Goal: Transaction & Acquisition: Purchase product/service

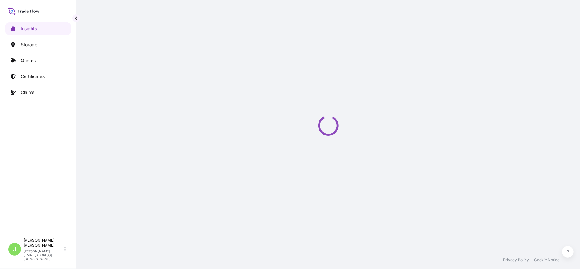
select select "2025"
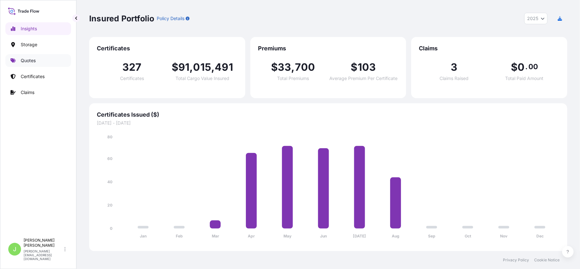
click at [32, 60] on p "Quotes" at bounding box center [28, 60] width 15 height 6
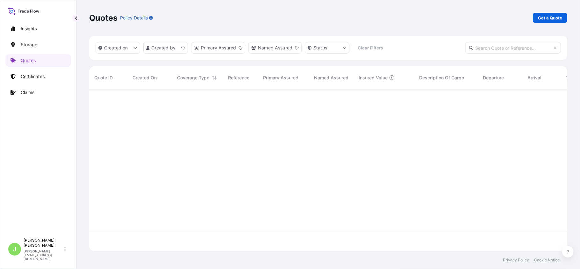
scroll to position [159, 472]
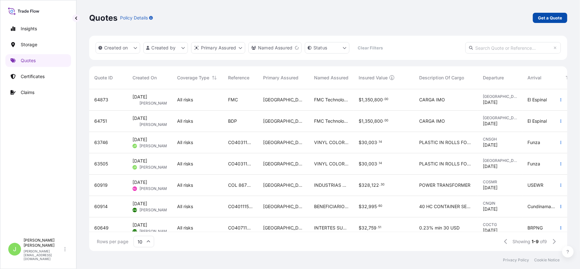
click at [558, 22] on link "Get a Quote" at bounding box center [550, 18] width 34 height 10
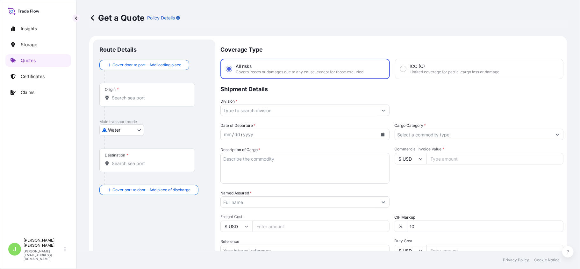
scroll to position [10, 0]
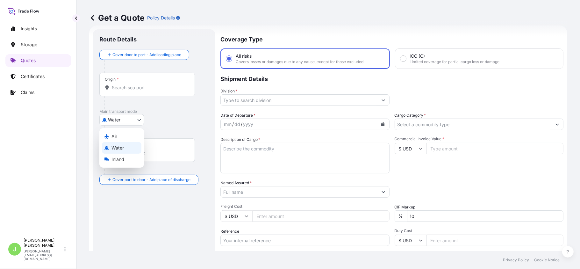
click at [140, 125] on body "Insights Storage Quotes Certificates Claims J [PERSON_NAME] [PERSON_NAME][EMAIL…" at bounding box center [290, 134] width 580 height 269
click at [129, 138] on div "Air" at bounding box center [121, 136] width 39 height 11
select select "Air"
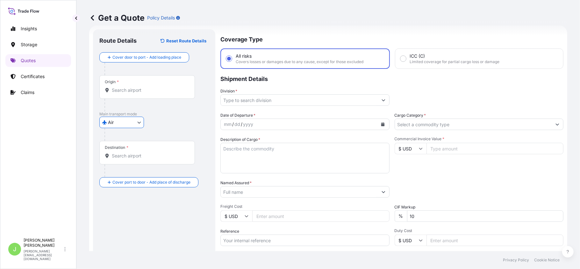
click at [134, 90] on input "Origin *" at bounding box center [149, 90] width 75 height 6
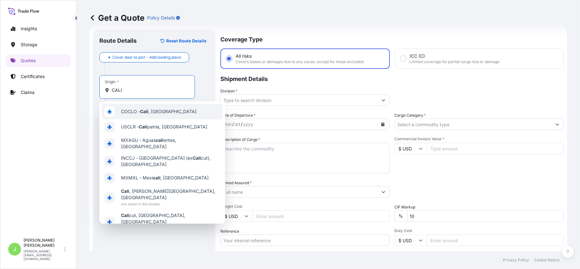
click at [153, 115] on div "COCLO - [GEOGRAPHIC_DATA] , [GEOGRAPHIC_DATA]" at bounding box center [162, 111] width 121 height 15
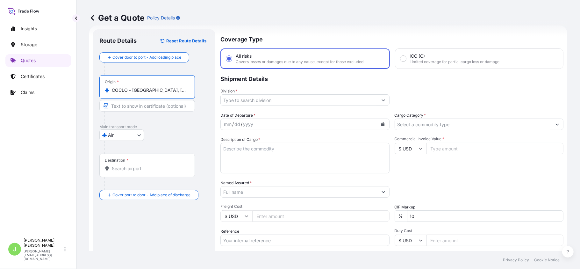
type input "COCLO - [GEOGRAPHIC_DATA], [GEOGRAPHIC_DATA]"
click at [141, 174] on div "Destination *" at bounding box center [148, 166] width 98 height 24
click at [141, 172] on input "Destination *" at bounding box center [150, 168] width 77 height 6
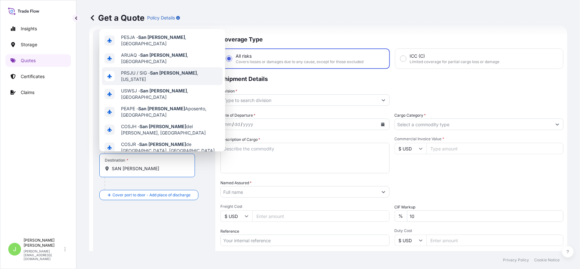
click at [160, 70] on div "[GEOGRAPHIC_DATA][PERSON_NAME] , [GEOGRAPHIC_DATA] [GEOGRAPHIC_DATA] - [GEOGRAP…" at bounding box center [162, 90] width 126 height 122
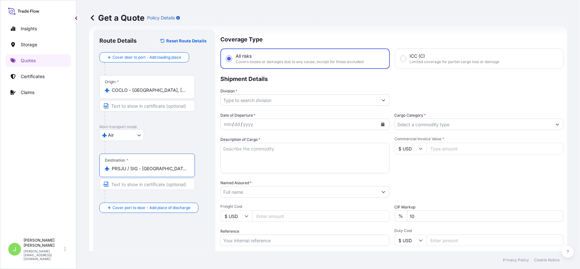
type input "PRSJU / SIG - [GEOGRAPHIC_DATA][PERSON_NAME], [US_STATE]"
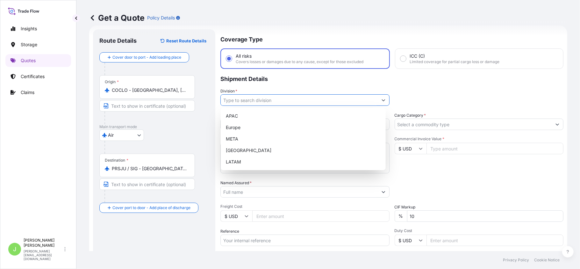
click at [269, 100] on input "Division *" at bounding box center [299, 99] width 157 height 11
click at [247, 157] on div "LATAM" at bounding box center [303, 161] width 160 height 11
type input "LATAM"
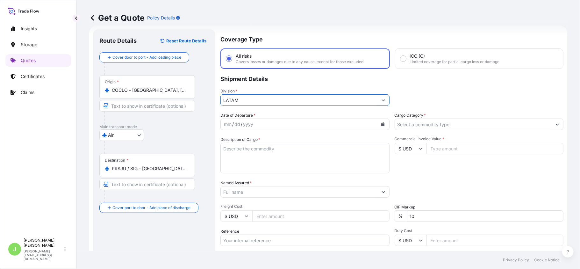
click at [418, 126] on input "Cargo Category *" at bounding box center [473, 123] width 157 height 11
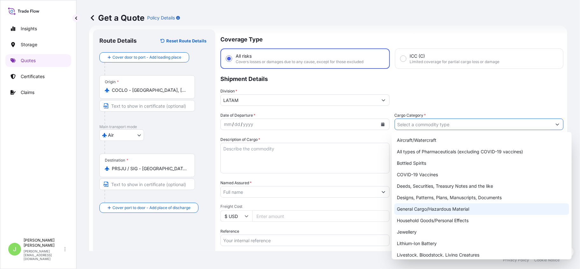
click at [420, 208] on div "General Cargo/Hazardous Material" at bounding box center [481, 208] width 175 height 11
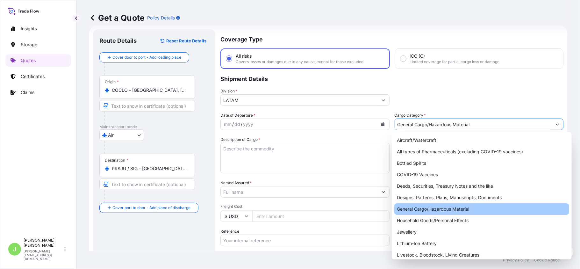
type input "General Cargo/Hazardous Material"
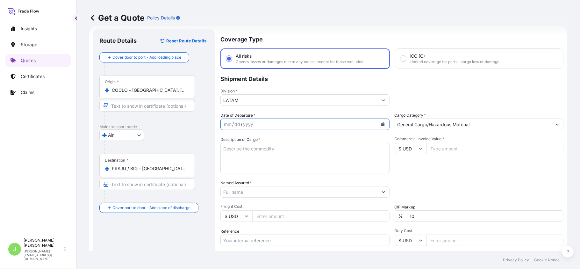
click at [378, 124] on button "Calendar" at bounding box center [383, 124] width 10 height 10
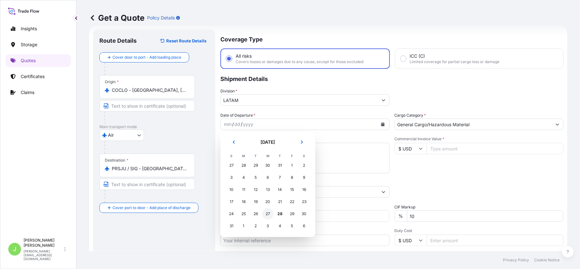
click at [272, 214] on div "27" at bounding box center [267, 213] width 11 height 11
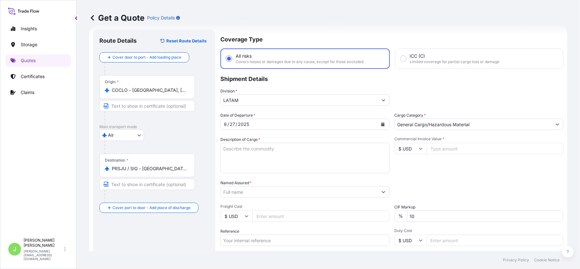
click at [296, 160] on textarea "Description of Cargo *" at bounding box center [304, 158] width 169 height 31
paste textarea "EARRINGS, BLAZER, BODYSUIT-STYLE BLOUSE, NECKLACE, PANT, SAFETY PIN"
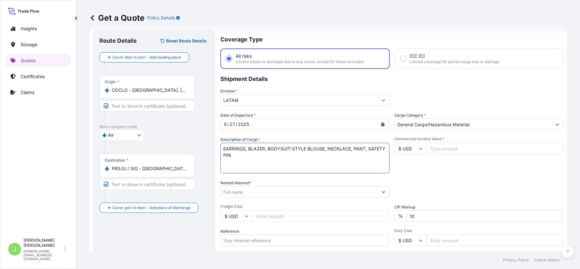
type textarea "EARRINGS, BLAZER, BODYSUIT-STYLE BLOUSE, NECKLACE, PANT, SAFETY PIN"
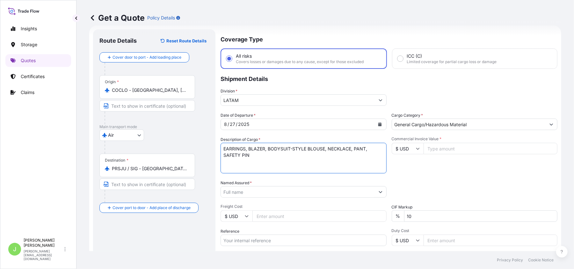
click at [250, 187] on input "Named Assured *" at bounding box center [298, 191] width 154 height 11
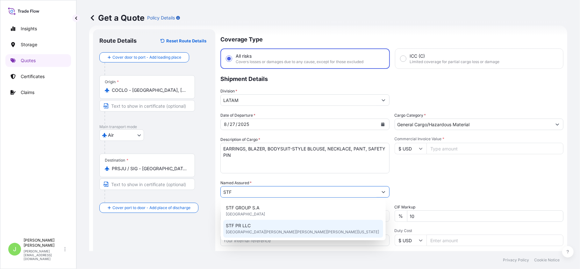
click at [262, 227] on div "STF PR LLC [STREET_ADDRESS][PERSON_NAME][PERSON_NAME][PERSON_NAME][US_STATE]" at bounding box center [303, 229] width 160 height 18
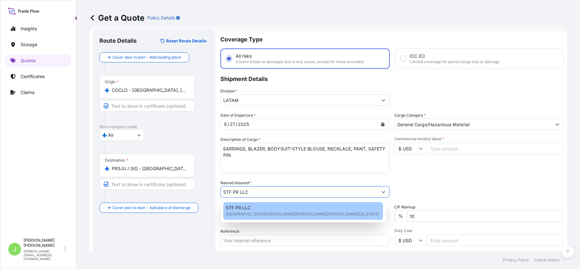
paste input "873"
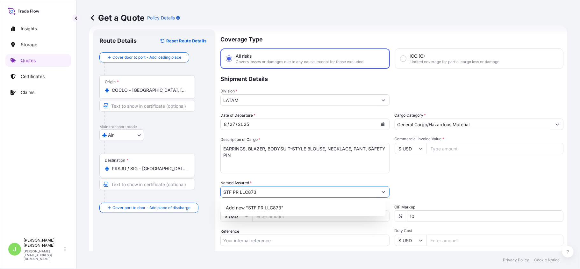
type input "STF PR LLC"
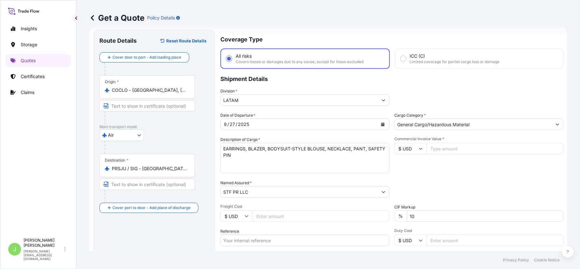
click at [152, 246] on div "Route Details Reset Route Details Cover door to port - Add loading place Place …" at bounding box center [154, 174] width 110 height 276
click at [265, 217] on input "Freight Cost" at bounding box center [320, 215] width 137 height 11
paste input "873"
type input "873"
click at [277, 235] on input "Reference" at bounding box center [304, 239] width 169 height 11
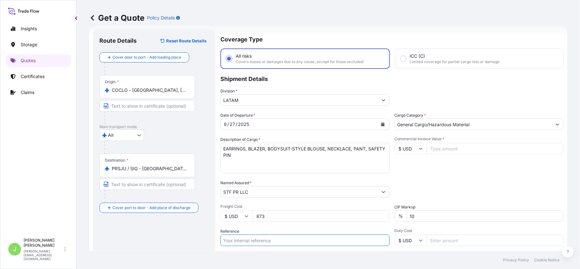
paste input "CO4001153501"
type input "CO4001153501"
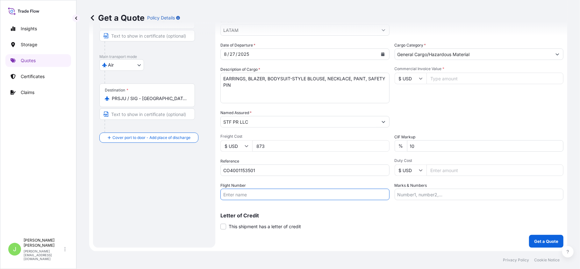
drag, startPoint x: 310, startPoint y: 194, endPoint x: 296, endPoint y: 199, distance: 14.6
click at [310, 194] on input "Flight Number" at bounding box center [304, 194] width 169 height 11
paste input "AV9382 - AV0230"
type input "AV9382 - AV0230"
click at [169, 227] on div "Route Details Reset Route Details Cover door to port - Add loading place Place …" at bounding box center [154, 104] width 110 height 276
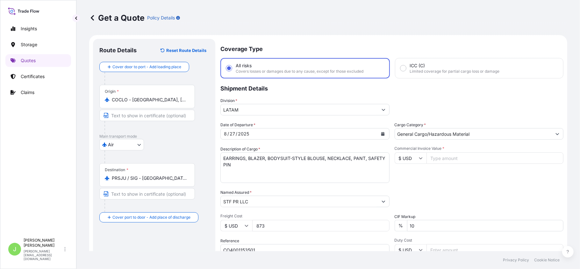
scroll to position [0, 0]
click at [445, 162] on input "Commercial Invoice Value *" at bounding box center [495, 158] width 137 height 11
click at [440, 178] on div "Commercial Invoice Value * $ USD 145142" at bounding box center [479, 165] width 169 height 37
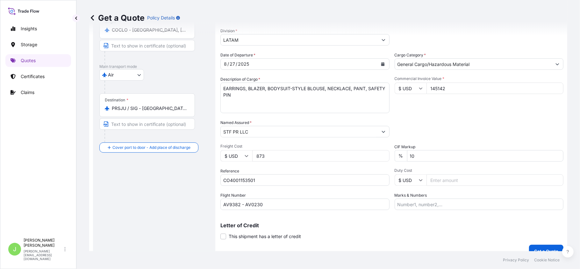
scroll to position [80, 0]
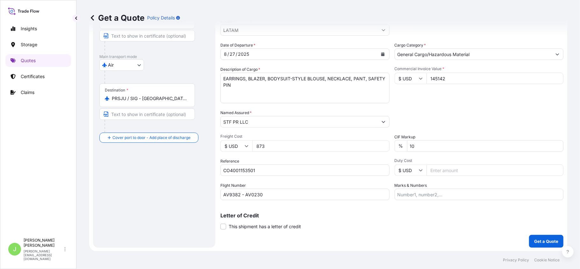
click at [445, 81] on input "145142" at bounding box center [495, 78] width 137 height 11
type input "14512"
click at [424, 98] on div "Commercial Invoice Value * $ USD 14512" at bounding box center [479, 84] width 169 height 37
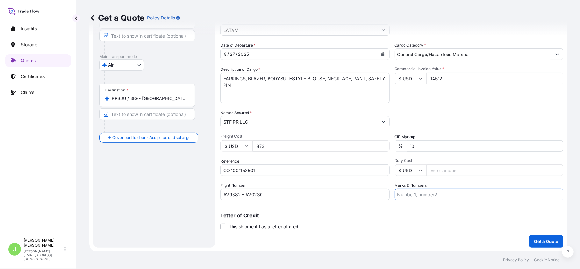
click at [416, 189] on input "Marks & Numbers" at bounding box center [479, 194] width 169 height 11
paste input "CO4001153501"
click at [498, 194] on input "CO4001153501 // VENTA DEL SEGURO:" at bounding box center [479, 194] width 169 height 11
paste input "0.25"
type input "CO4001153501 // VENTA DEL SEGURO: 0.25%"
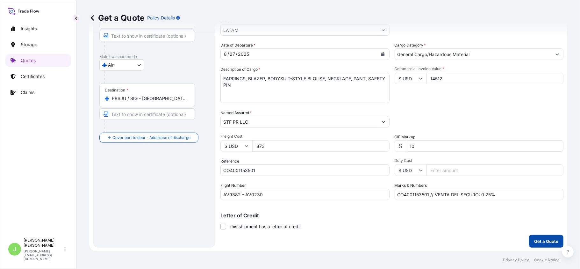
click at [534, 241] on p "Get a Quote" at bounding box center [546, 241] width 24 height 6
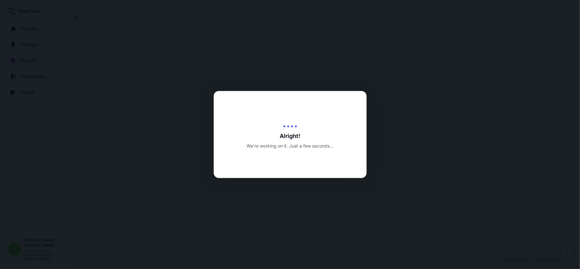
select select "Air"
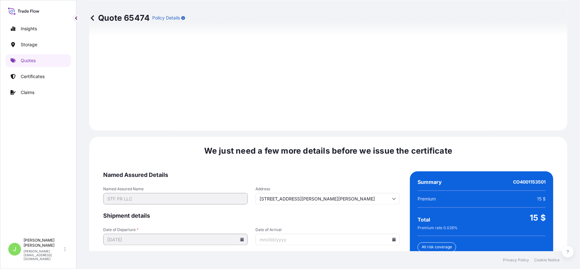
scroll to position [939, 0]
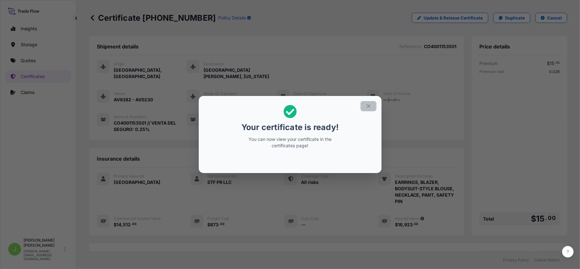
click at [368, 107] on icon "button" at bounding box center [369, 106] width 6 height 6
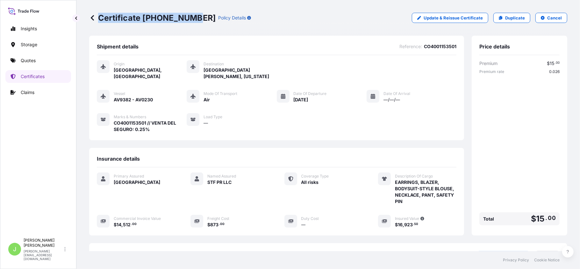
drag, startPoint x: 99, startPoint y: 18, endPoint x: 191, endPoint y: 24, distance: 92.9
click at [191, 24] on div "Certificate [PHONE_NUMBER] Policy Details Update & Reissue Certificate Duplicat…" at bounding box center [328, 18] width 478 height 36
copy p "Certificate [PHONE_NUMBER]"
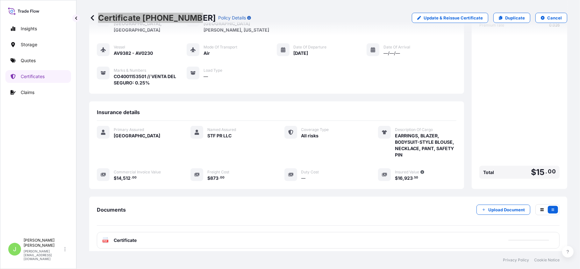
scroll to position [86, 0]
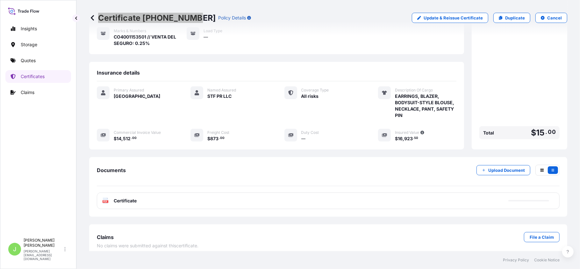
click at [147, 192] on div "PDF Certificate" at bounding box center [328, 200] width 463 height 17
click at [139, 194] on div "PDF Certificate" at bounding box center [328, 200] width 463 height 17
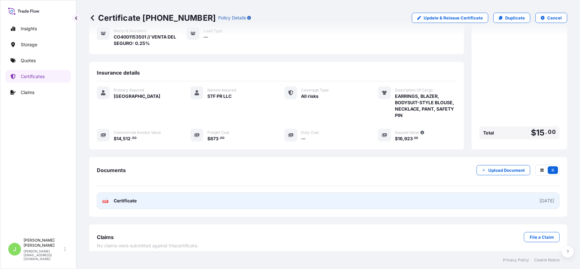
click at [130, 197] on span "Certificate" at bounding box center [125, 200] width 23 height 6
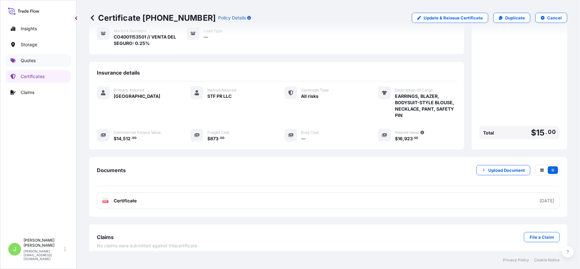
click at [51, 61] on link "Quotes" at bounding box center [38, 60] width 66 height 13
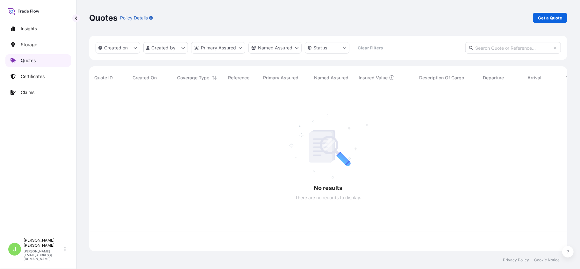
scroll to position [159, 472]
click at [562, 16] on p "Get a Quote" at bounding box center [550, 18] width 24 height 6
select select "Water"
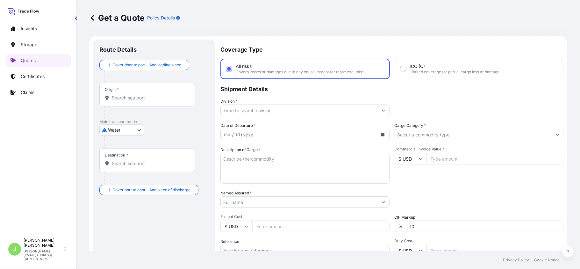
click at [126, 101] on input "Origin *" at bounding box center [149, 98] width 75 height 6
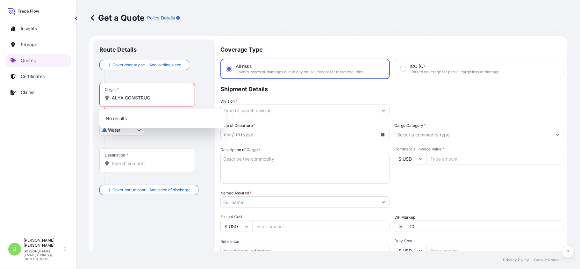
click at [131, 103] on div "Origin * ALYA CONSTRUC" at bounding box center [147, 95] width 96 height 24
click at [131, 101] on input "ALYA CONSTRUC" at bounding box center [149, 98] width 75 height 6
click at [131, 103] on div "Origin * ALYA CONSTRUC" at bounding box center [147, 95] width 96 height 24
click at [131, 101] on input "ALYA CONSTRUC" at bounding box center [149, 98] width 75 height 6
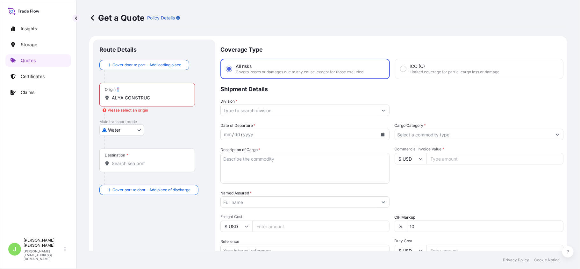
click at [131, 103] on div "Origin * ALYA CONSTRUC" at bounding box center [147, 95] width 96 height 24
click at [131, 101] on input "ALYA CONSTRUC" at bounding box center [149, 98] width 75 height 6
click at [131, 103] on div "Origin * ALYA CONSTRUC" at bounding box center [147, 95] width 96 height 24
click at [131, 101] on input "ALYA CONSTRUC" at bounding box center [149, 98] width 75 height 6
click at [132, 100] on input "ALYA CONSTRUC" at bounding box center [149, 98] width 75 height 6
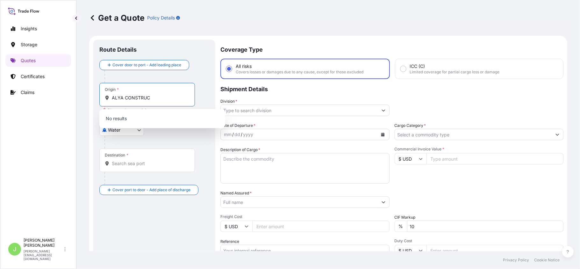
click at [132, 100] on input "ALYA CONSTRUC" at bounding box center [149, 98] width 75 height 6
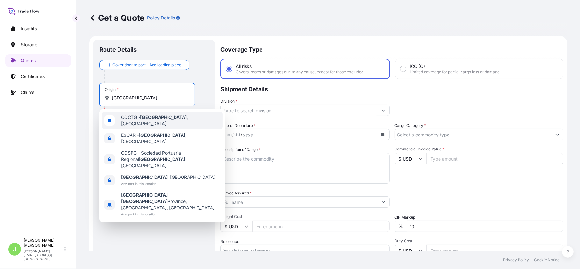
click at [129, 123] on div "COCTG - [GEOGRAPHIC_DATA] , [GEOGRAPHIC_DATA]" at bounding box center [162, 120] width 121 height 18
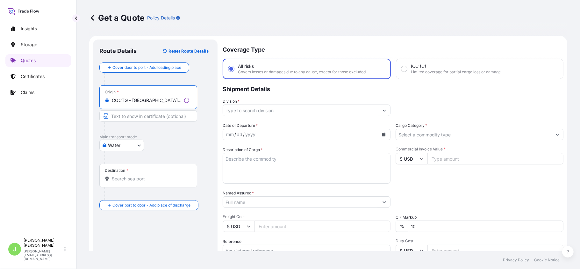
type input "COCTG - [GEOGRAPHIC_DATA], [GEOGRAPHIC_DATA]"
click at [139, 182] on div "Destination *" at bounding box center [148, 176] width 98 height 24
click at [139, 182] on input "Destination *" at bounding box center [150, 179] width 77 height 6
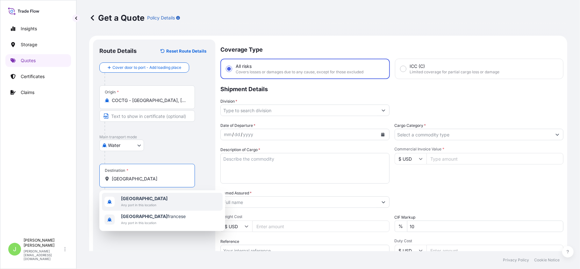
click at [144, 205] on span "Any port in this location" at bounding box center [144, 205] width 47 height 6
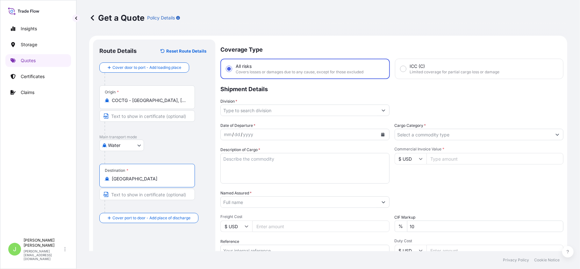
type input "[GEOGRAPHIC_DATA]"
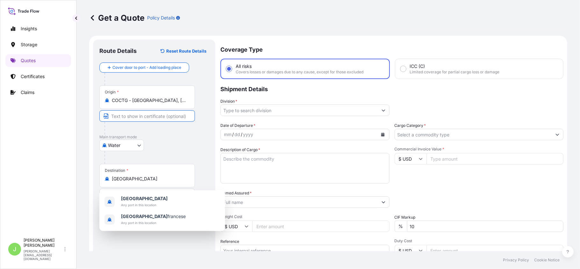
click at [145, 118] on input "Text to appear on certificate" at bounding box center [147, 115] width 96 height 11
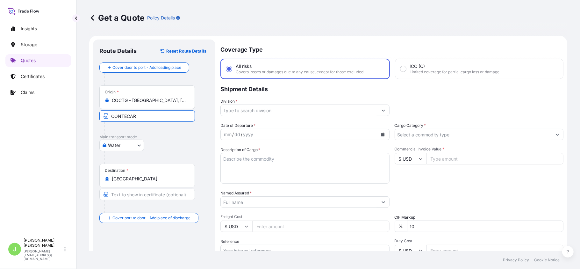
type input "CONTECAR"
click at [233, 110] on input "Division *" at bounding box center [299, 109] width 157 height 11
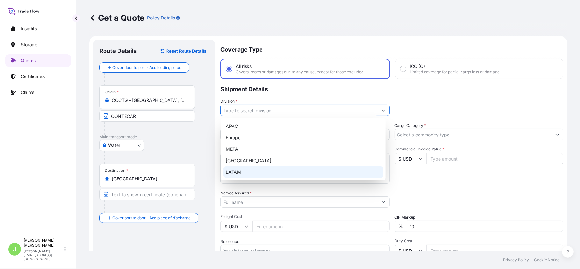
click at [244, 175] on div "LATAM" at bounding box center [303, 171] width 160 height 11
type input "LATAM"
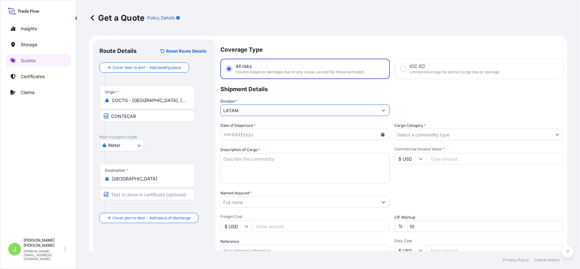
click at [453, 136] on input "Cargo Category *" at bounding box center [473, 134] width 157 height 11
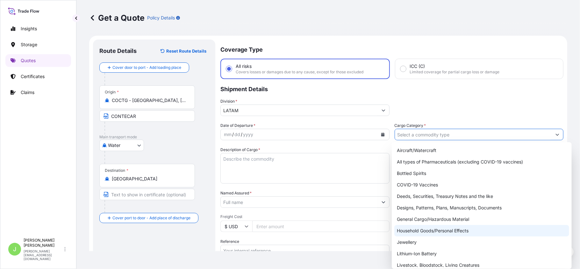
click at [413, 224] on div "General Cargo/Hazardous Material" at bounding box center [481, 218] width 175 height 11
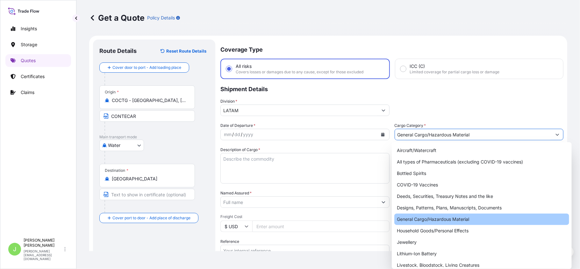
type input "General Cargo/Hazardous Material"
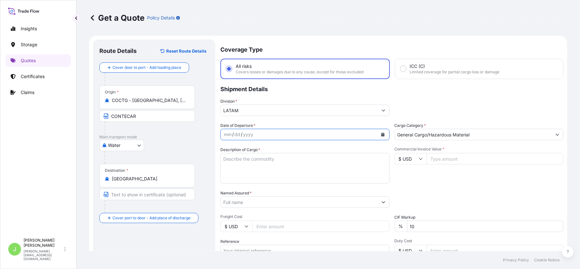
click at [381, 134] on icon "Calendar" at bounding box center [383, 135] width 4 height 4
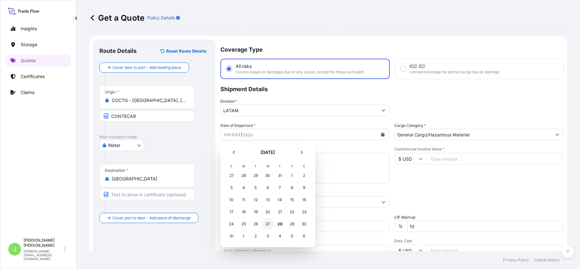
click at [270, 227] on div "27" at bounding box center [267, 223] width 11 height 11
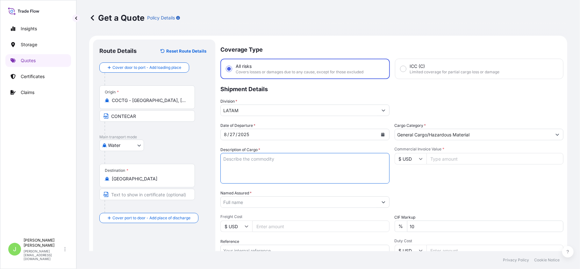
click at [291, 162] on textarea "Description of Cargo *" at bounding box center [304, 168] width 169 height 31
paste textarea "5x40 HC - COLD ASPHALT (BITUMEN)"
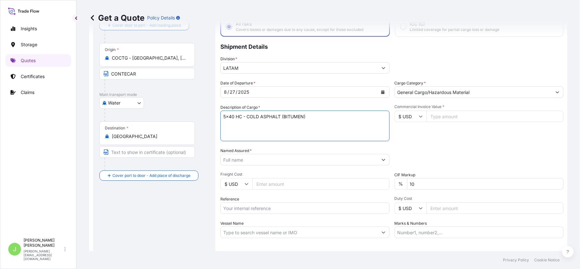
type textarea "5x40 HC - COLD ASPHALT (BITUMEN)"
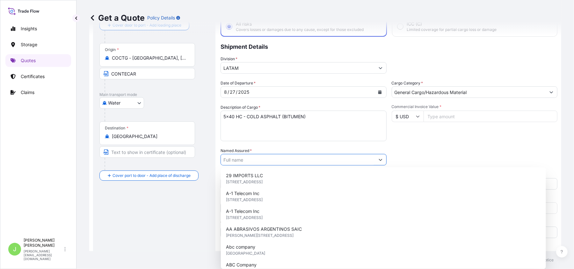
click at [245, 157] on input "Named Assured *" at bounding box center [298, 159] width 154 height 11
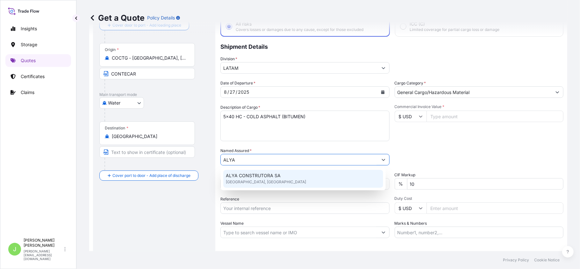
click at [262, 181] on span "[GEOGRAPHIC_DATA], [GEOGRAPHIC_DATA]" at bounding box center [266, 182] width 80 height 6
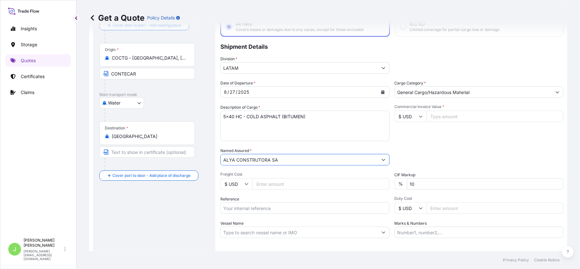
type input "ALYA CONSTRUTORA SA"
click at [174, 228] on div "Route Details Reset Route Details Cover door to port - Add loading place Place …" at bounding box center [154, 142] width 110 height 276
click at [285, 179] on input "Freight Cost" at bounding box center [320, 183] width 137 height 11
type input "8250"
click at [291, 206] on input "Reference" at bounding box center [304, 207] width 169 height 11
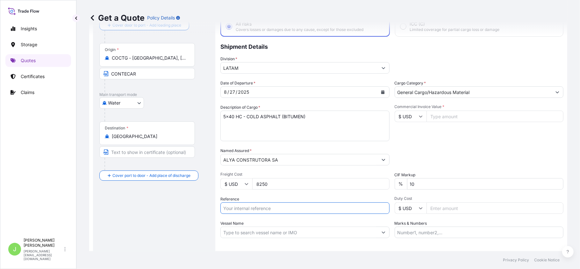
paste input "CO4001152789"
type input "CO4001152789"
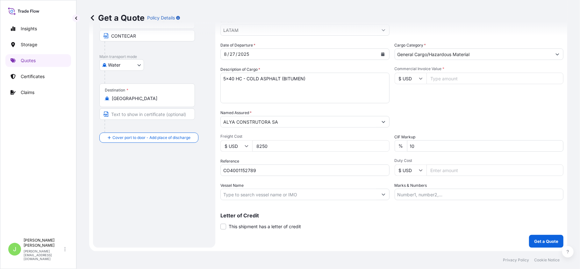
click at [280, 197] on input "Vessel Name" at bounding box center [299, 194] width 157 height 11
paste input "CARTAGENA EXPRESS 5227N"
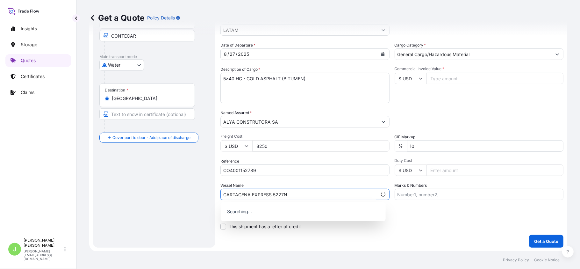
click at [272, 195] on input "CARTAGENA EXPRESS 5227N" at bounding box center [299, 194] width 156 height 11
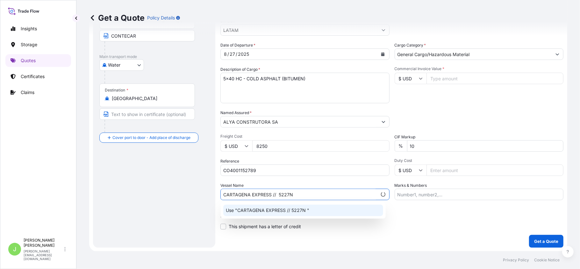
click at [280, 210] on p "Use "CARTAGENA EXPRESS // 5227N "" at bounding box center [267, 210] width 83 height 6
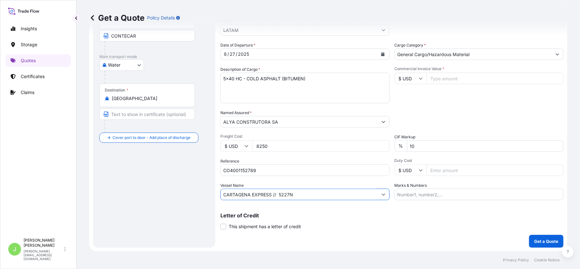
type input "CARTAGENA EXPRESS // 5227N"
click at [464, 81] on input "Commercial Invoice Value *" at bounding box center [495, 78] width 137 height 11
type input "67351.15"
click at [452, 111] on div "Packing Category Type to search a container mode Please select a primary mode o…" at bounding box center [479, 119] width 169 height 18
click at [401, 192] on input "Marks & Numbers" at bounding box center [479, 194] width 169 height 11
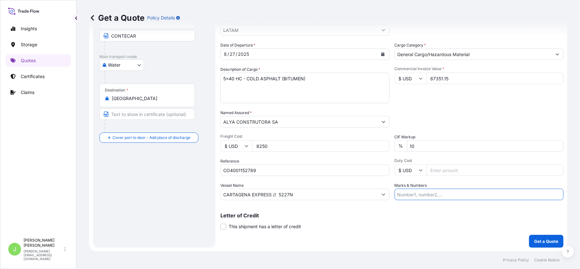
paste input "CO4001152789"
click at [512, 197] on input "CO4001152789 // VENTA DEL SEGURO:" at bounding box center [479, 194] width 169 height 11
paste input "0.12"
type input "CO4001152789 // VENTA DEL SEGURO: 0.12%"
